Goal: Task Accomplishment & Management: Complete application form

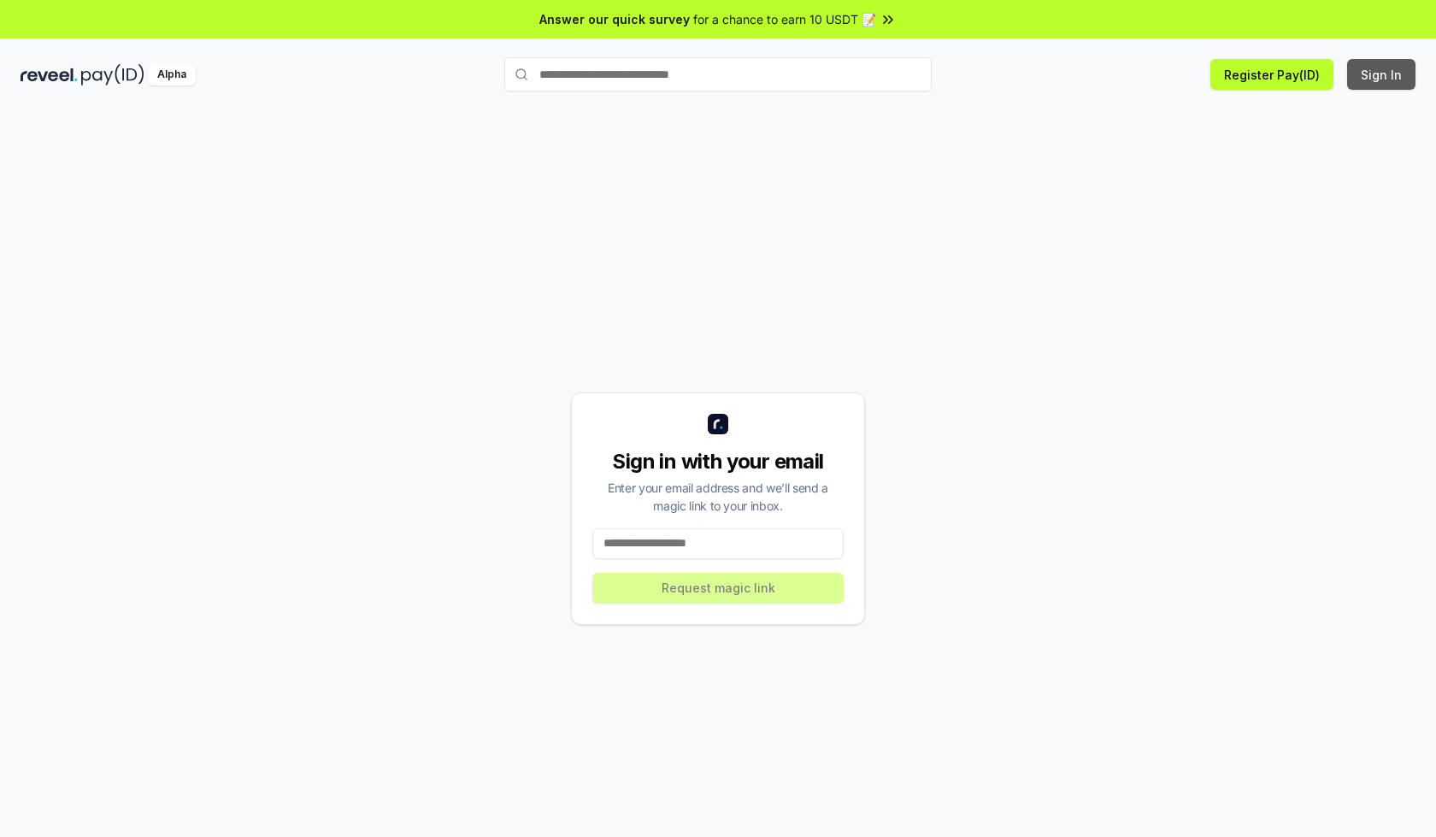
click at [1382, 74] on button "Sign In" at bounding box center [1381, 74] width 68 height 31
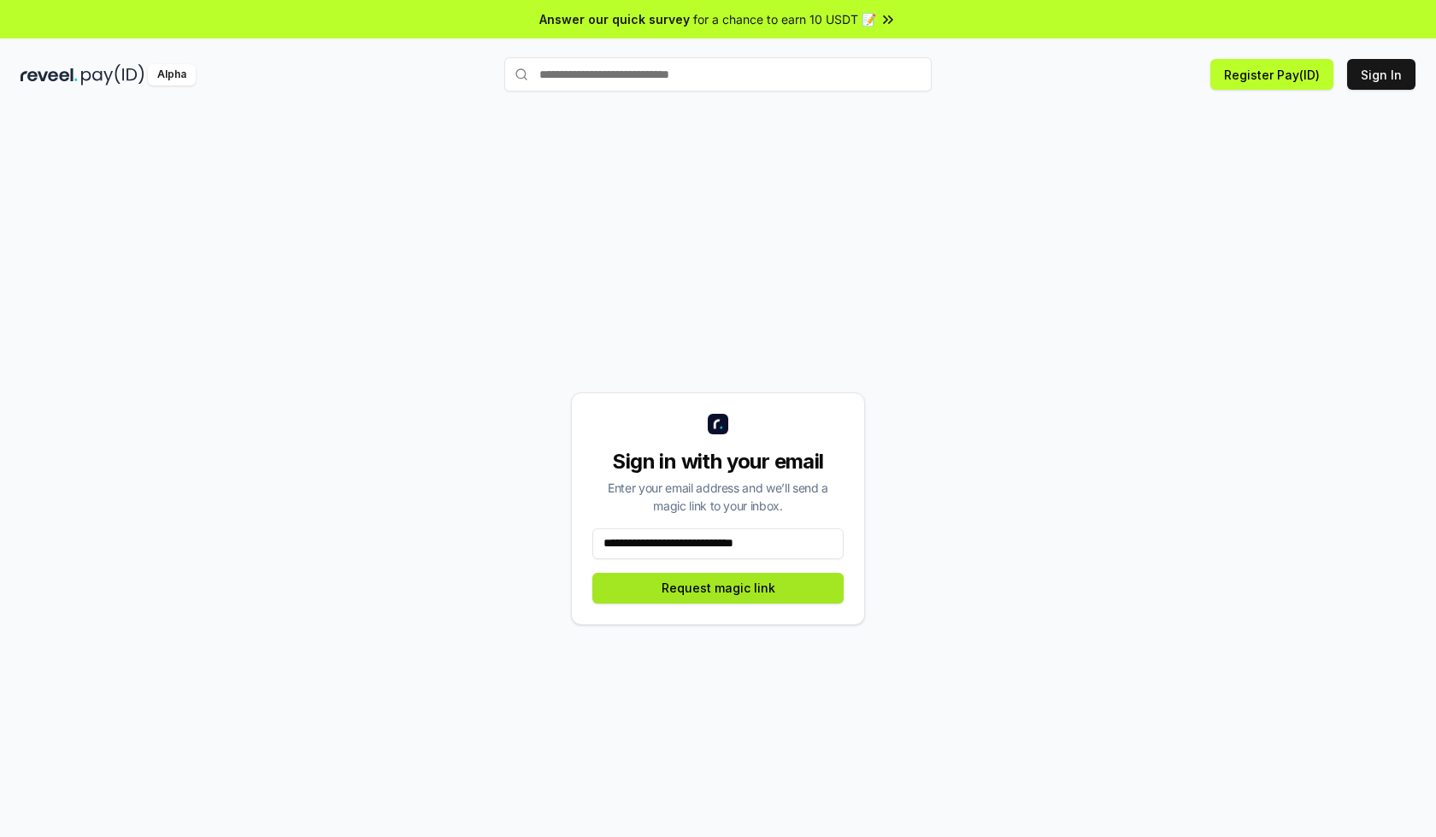
type input "**********"
click at [718, 587] on button "Request magic link" at bounding box center [717, 588] width 251 height 31
